Goal: Task Accomplishment & Management: Manage account settings

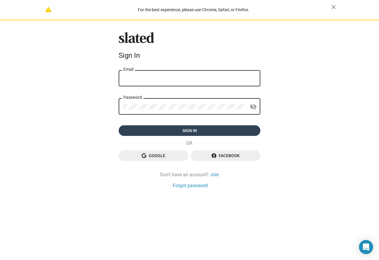
type input "JHause@aol.com"
click at [188, 131] on span "Sign in" at bounding box center [189, 130] width 132 height 11
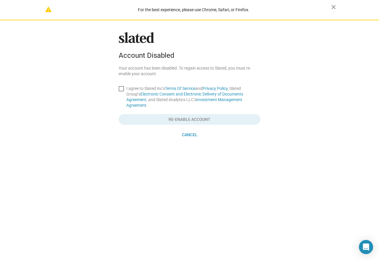
click at [121, 89] on span at bounding box center [121, 88] width 5 height 5
click at [121, 91] on input "I agree to Slated Inc’s Terms Of Service and Privacy Policy , Slated Group’s El…" at bounding box center [121, 91] width 0 height 0
checkbox input "true"
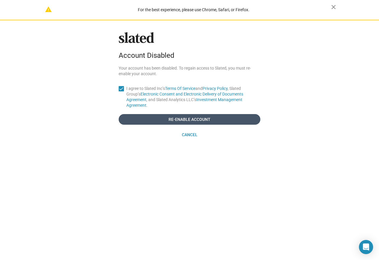
click at [183, 114] on span "Re-enable account" at bounding box center [189, 119] width 132 height 11
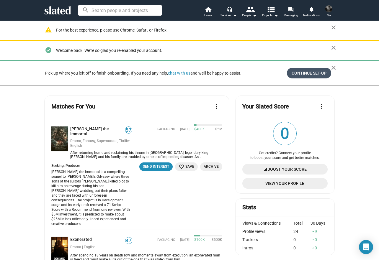
click at [300, 72] on span "Continue Set-up" at bounding box center [308, 73] width 35 height 11
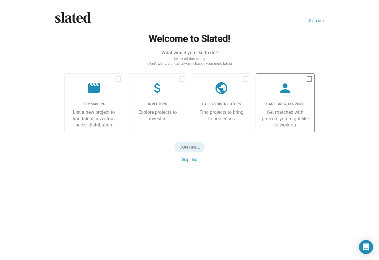
click at [308, 77] on span at bounding box center [308, 78] width 5 height 5
click at [309, 82] on input "checkbox" at bounding box center [309, 82] width 0 height 0
checkbox input "true"
click at [194, 147] on span "Continue" at bounding box center [190, 147] width 30 height 11
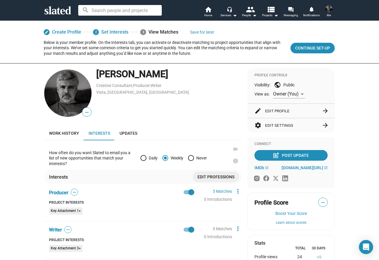
scroll to position [25, 0]
click at [222, 177] on span "Edit professions" at bounding box center [215, 177] width 37 height 11
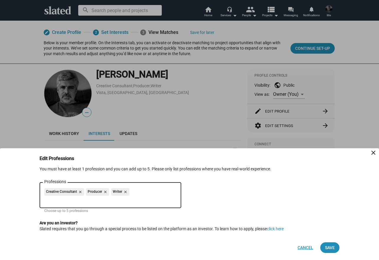
click at [304, 250] on span "Cancel" at bounding box center [305, 247] width 16 height 11
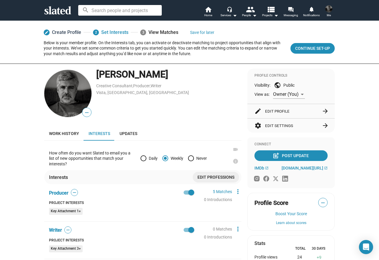
click at [72, 31] on link "edit Create Profile" at bounding box center [62, 32] width 37 height 11
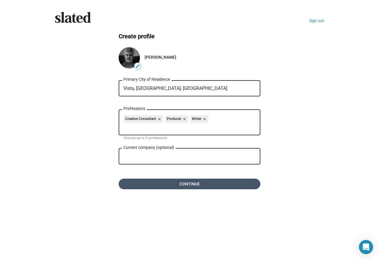
click at [198, 183] on span "Continue" at bounding box center [189, 184] width 132 height 11
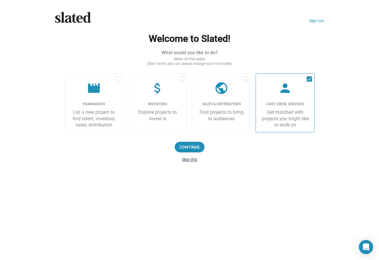
click at [192, 158] on button "Skip this" at bounding box center [189, 159] width 15 height 5
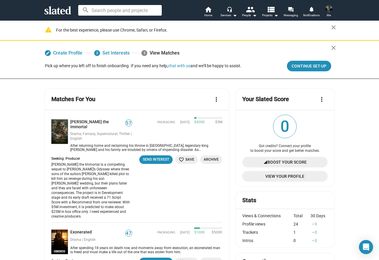
click at [331, 4] on span at bounding box center [328, 8] width 9 height 9
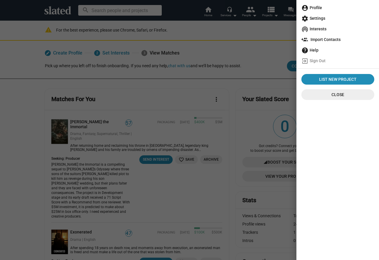
click at [318, 9] on span "account_circle Profile" at bounding box center [337, 7] width 73 height 11
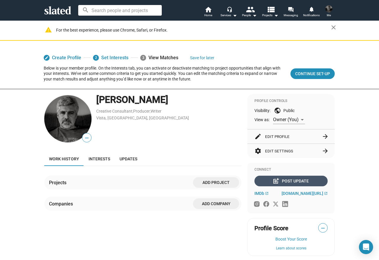
click at [296, 180] on div "post_add Post Update" at bounding box center [290, 181] width 35 height 11
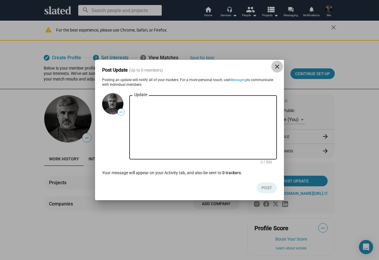
click at [277, 66] on mat-icon "close" at bounding box center [276, 66] width 7 height 7
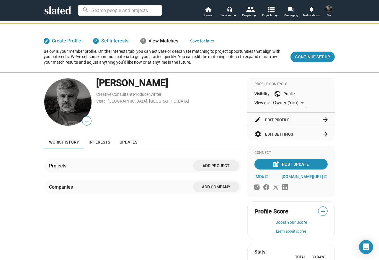
scroll to position [19, 0]
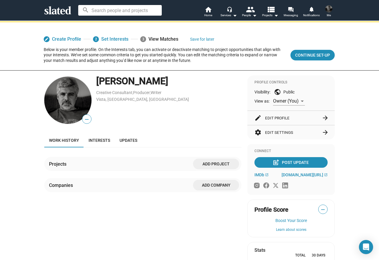
click at [289, 133] on button "settings Edit Settings arrow_forward" at bounding box center [290, 132] width 73 height 14
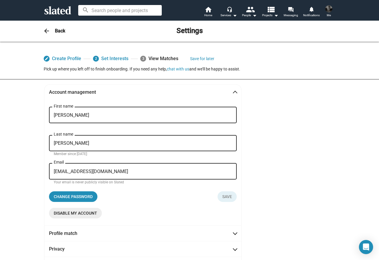
scroll to position [22, 0]
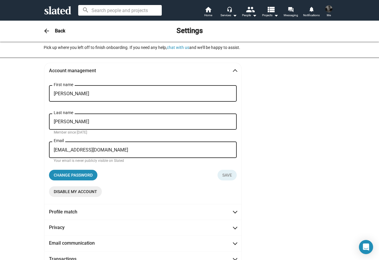
click at [81, 192] on span "Disable my account" at bounding box center [75, 191] width 43 height 11
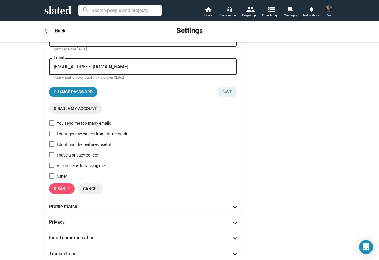
scroll to position [107, 0]
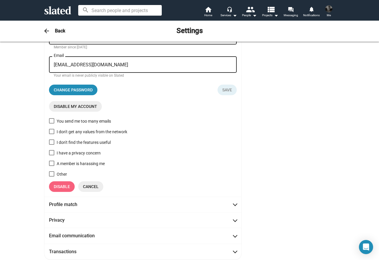
click at [61, 186] on span "Disable" at bounding box center [62, 186] width 16 height 11
